Goal: Task Accomplishment & Management: Use online tool/utility

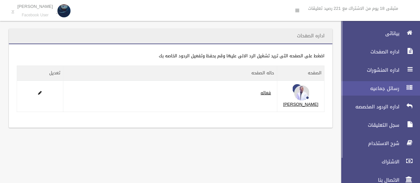
click at [384, 82] on link "رسائل جماعيه" at bounding box center [378, 88] width 84 height 14
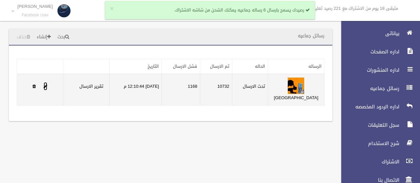
click at [46, 86] on span at bounding box center [46, 86] width 4 height 4
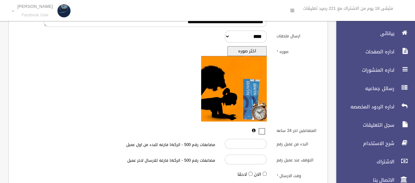
scroll to position [247, 0]
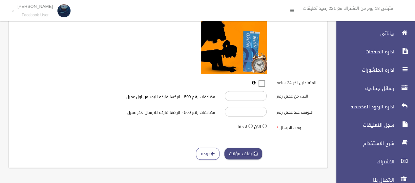
click at [251, 156] on button "ايقاف مؤقت" at bounding box center [243, 154] width 38 height 12
